Goal: Find specific page/section: Find specific page/section

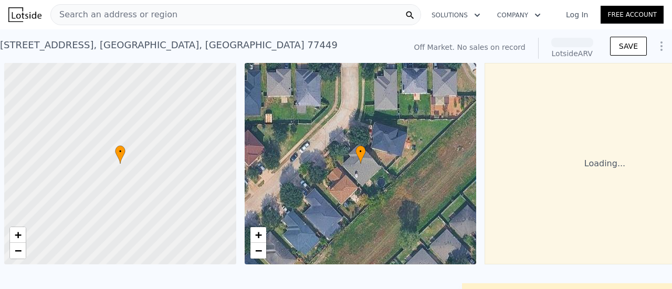
scroll to position [0, 4]
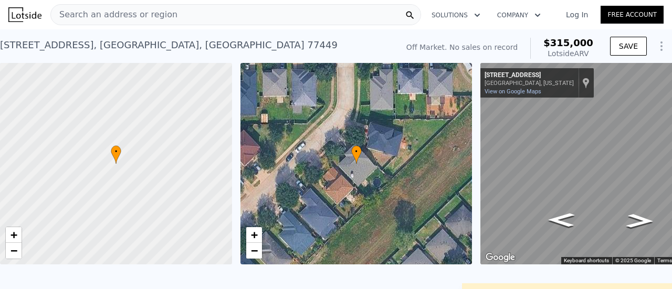
click at [253, 18] on div "Search an address or region" at bounding box center [235, 14] width 371 height 21
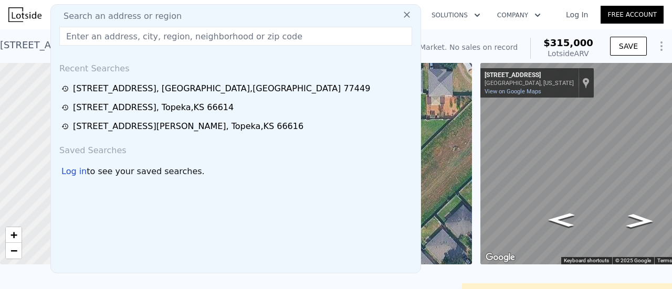
type input "[URL][DOMAIN_NAME]"
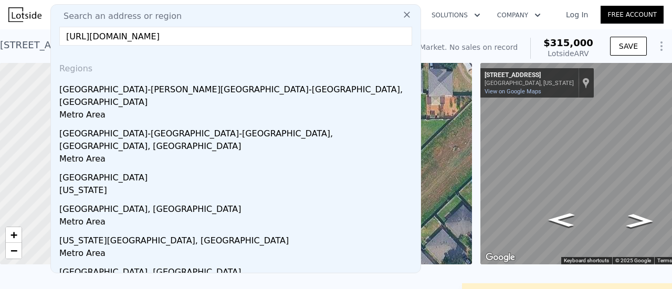
drag, startPoint x: 389, startPoint y: 36, endPoint x: 0, endPoint y: 45, distance: 388.7
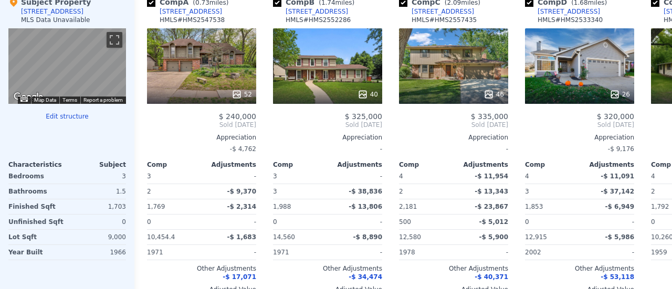
scroll to position [14, 0]
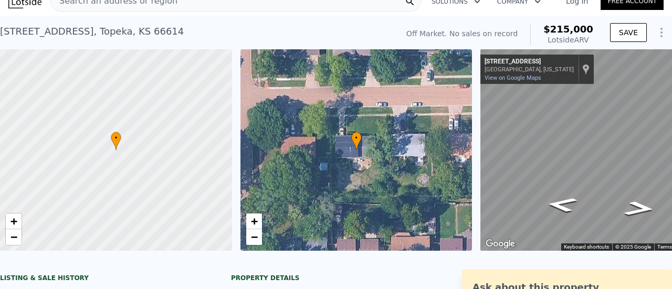
click at [292, 6] on div "Search an address or region" at bounding box center [235, 1] width 371 height 21
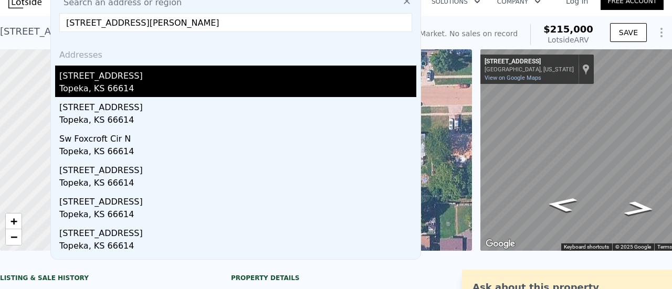
type input "5626 Sw Foxcroft Cir N, Topeka, Ks 66614"
click at [162, 70] on div "[STREET_ADDRESS]" at bounding box center [237, 74] width 357 height 17
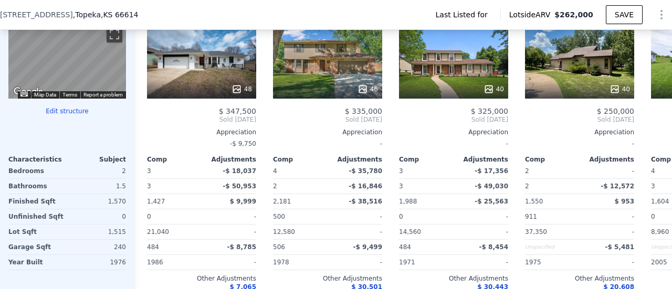
scroll to position [1170, 0]
